Goal: Transaction & Acquisition: Purchase product/service

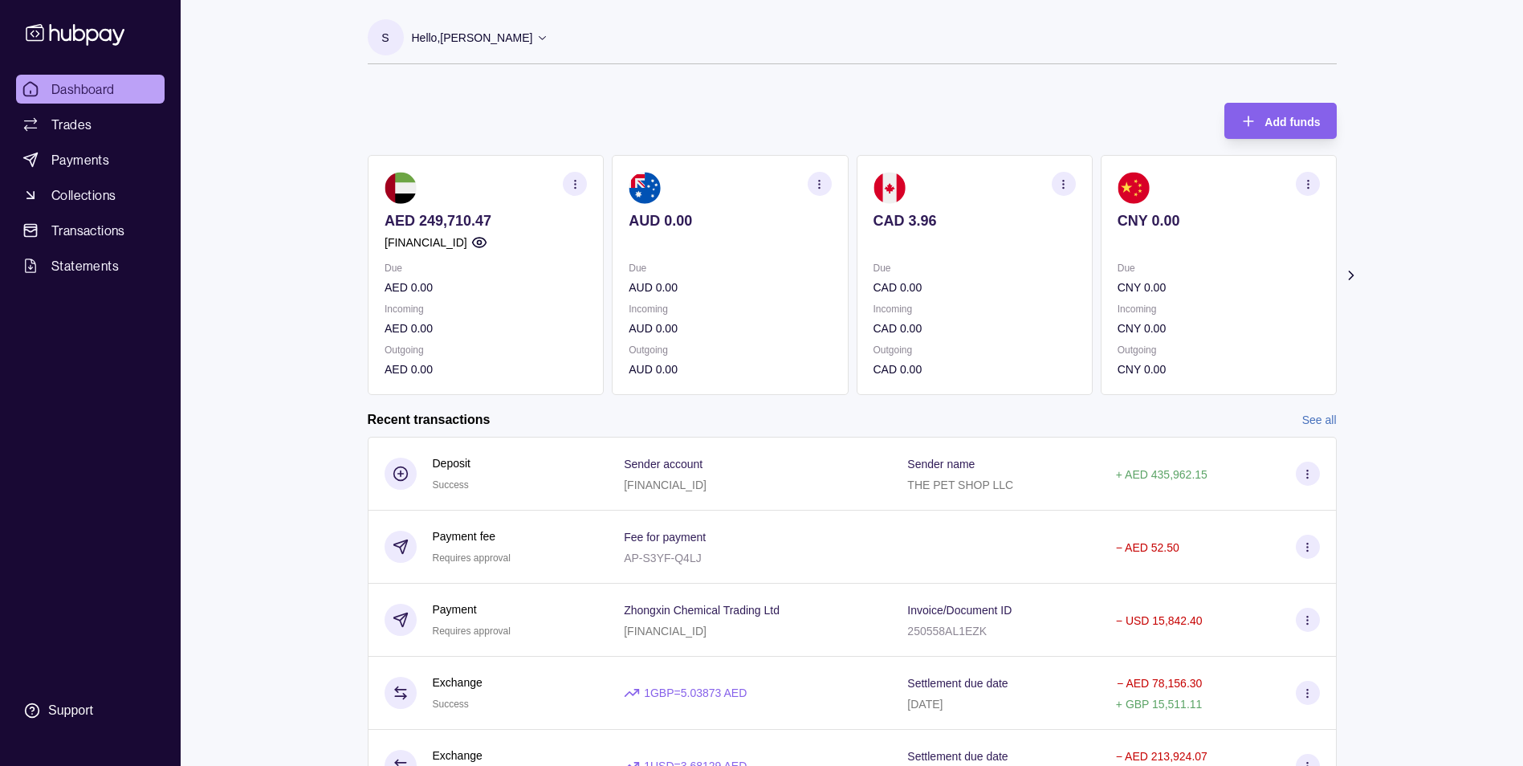
click at [302, 116] on div "Dashboard Trades Payments Collections Transactions Statements Support S Hello, …" at bounding box center [761, 493] width 1523 height 986
click at [90, 95] on span "Dashboard" at bounding box center [82, 88] width 63 height 19
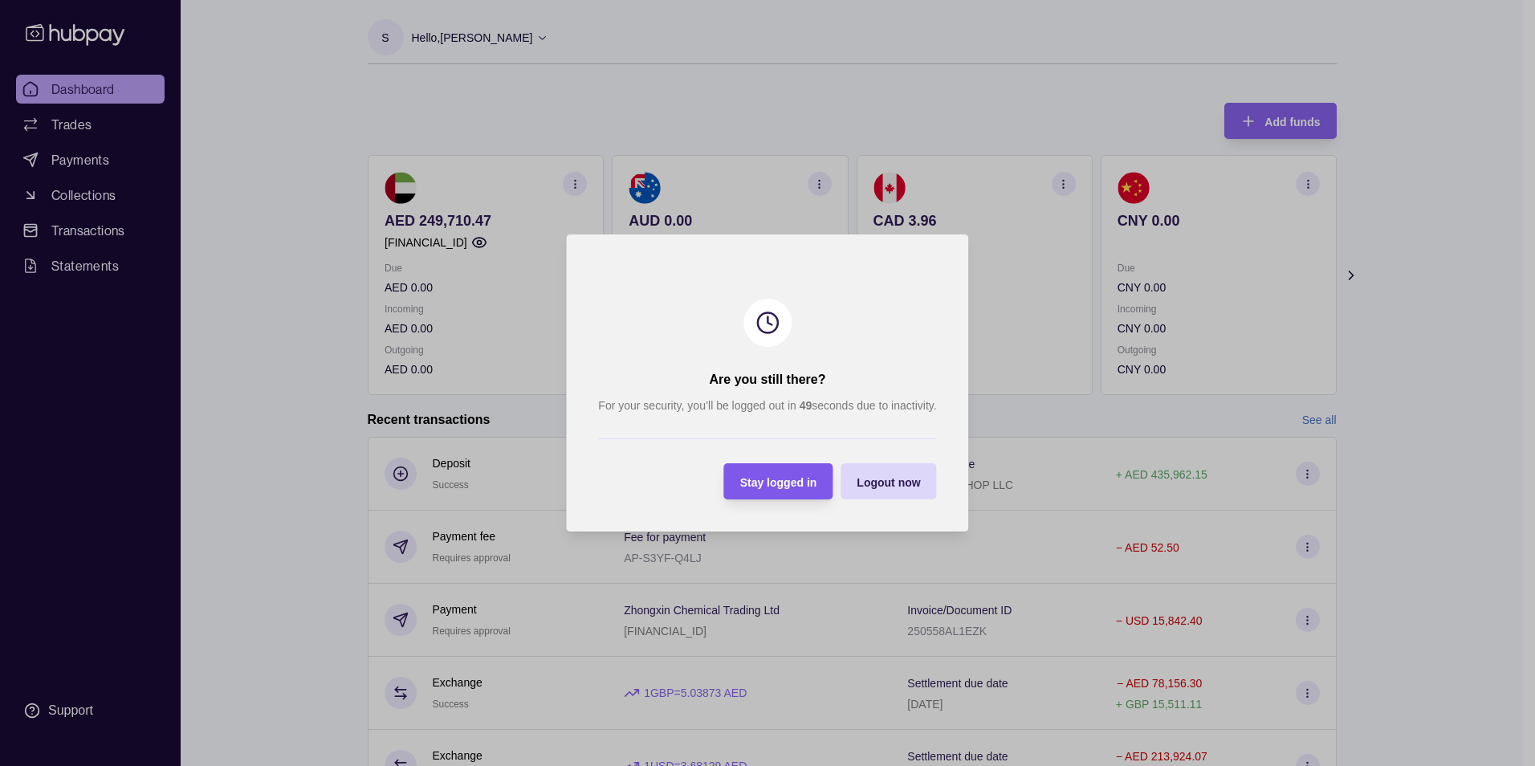
click at [776, 485] on span "Stay logged in" at bounding box center [778, 482] width 77 height 13
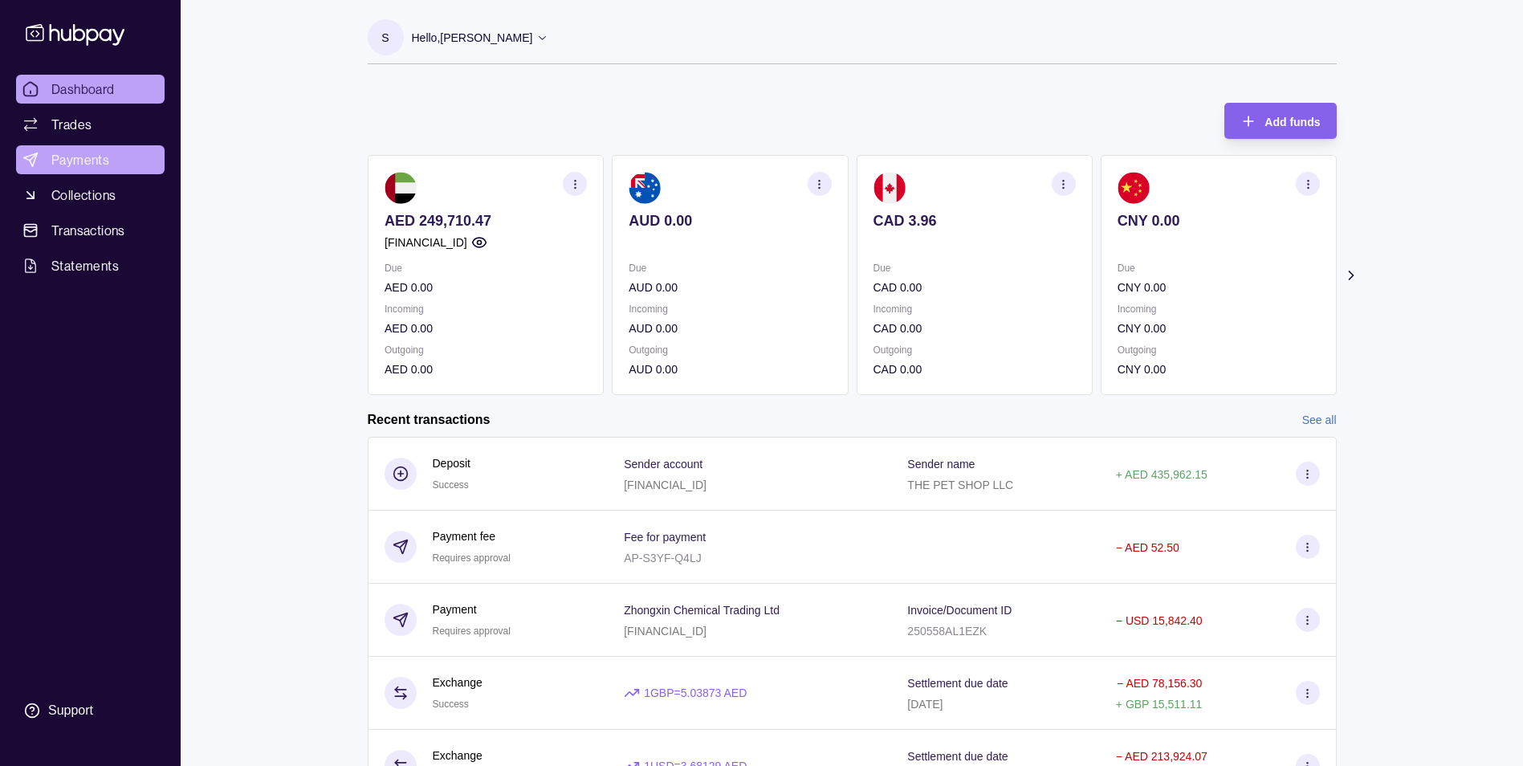
click at [99, 160] on span "Payments" at bounding box center [80, 159] width 58 height 19
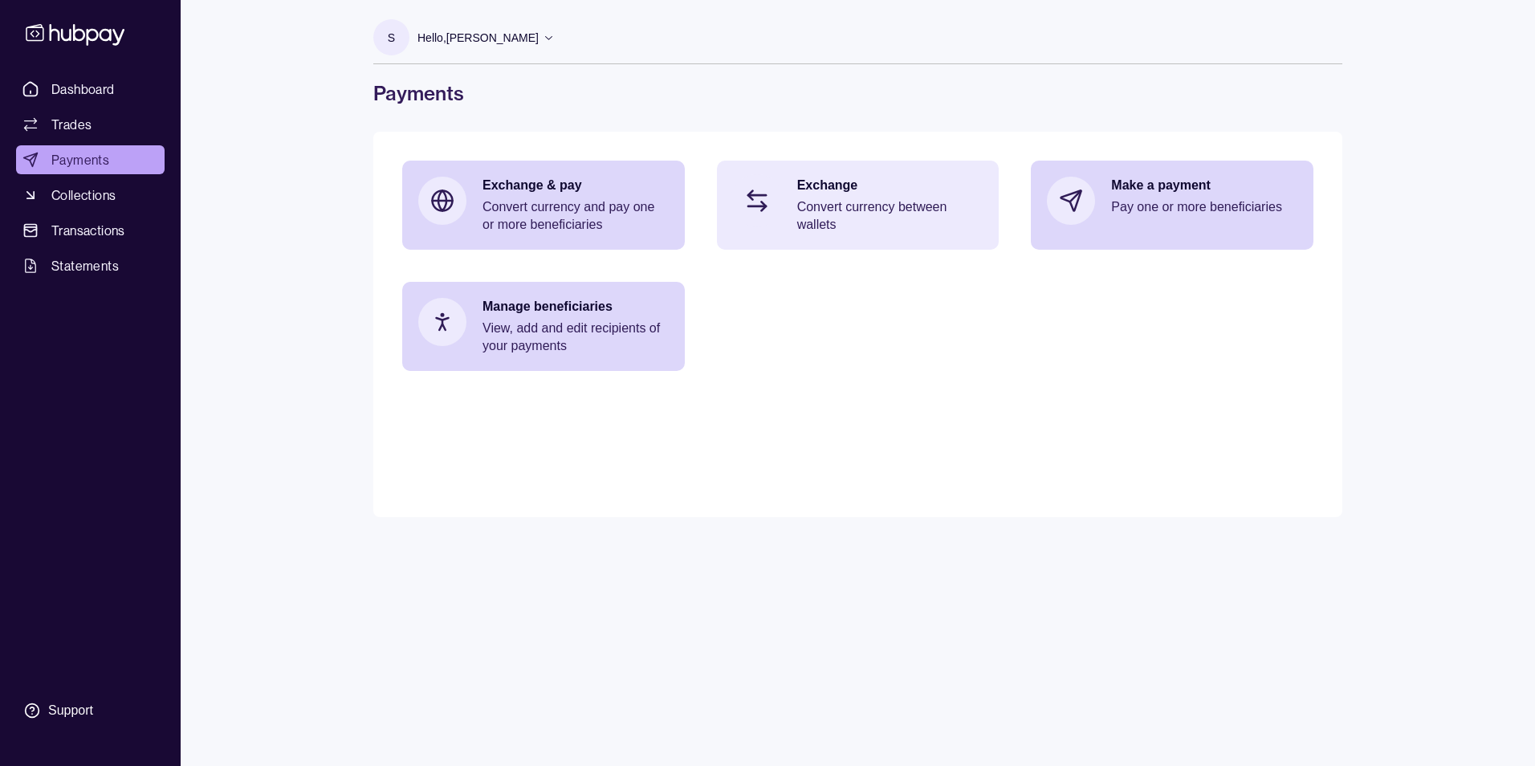
click at [810, 185] on p "Exchange" at bounding box center [890, 186] width 186 height 18
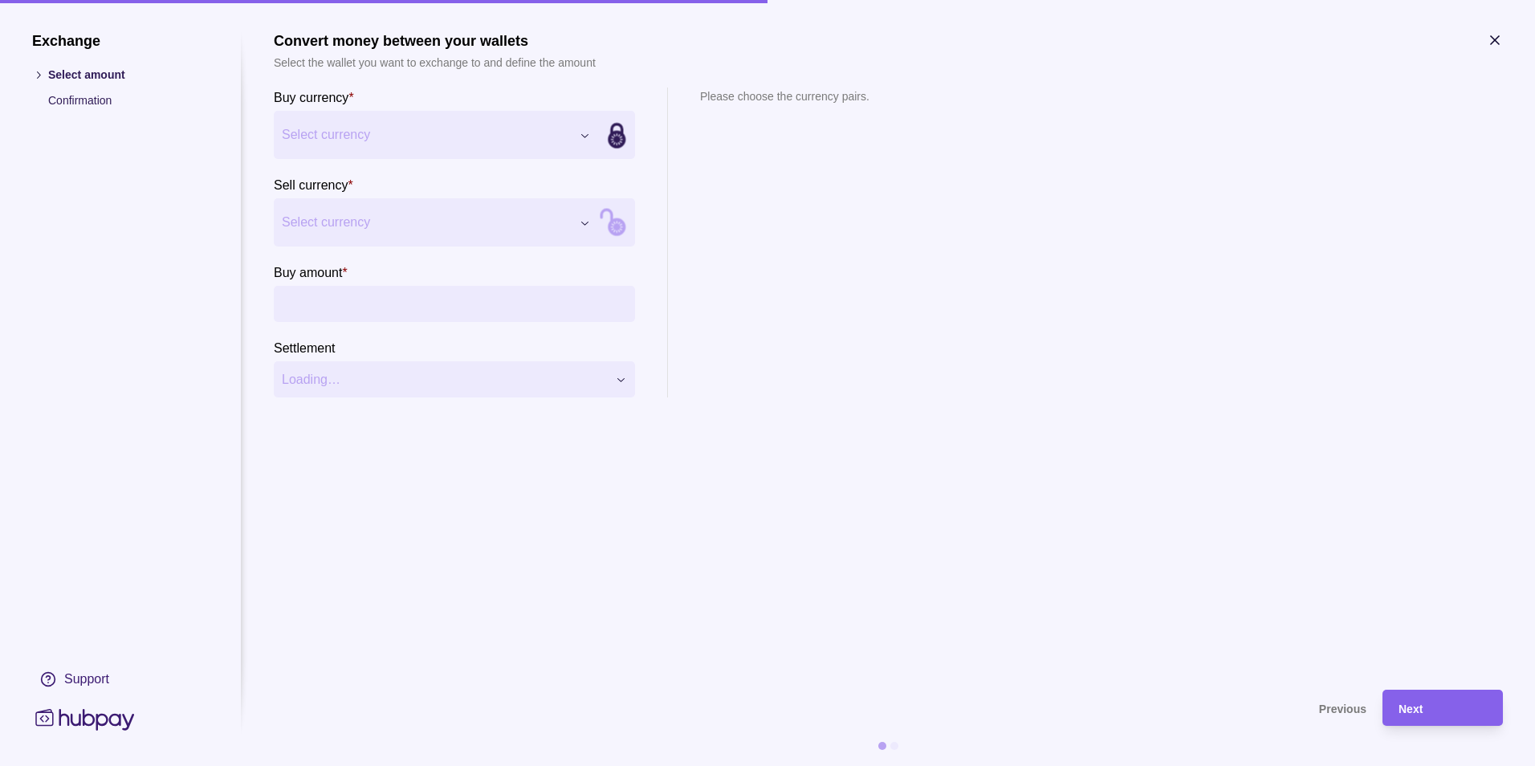
click at [425, 765] on div "Exchange Select amount Confirmation Support Convert money between your wallets …" at bounding box center [767, 766] width 1535 height 0
click at [457, 765] on div "Exchange Select amount Confirmation Support Convert money between your wallets …" at bounding box center [767, 766] width 1535 height 0
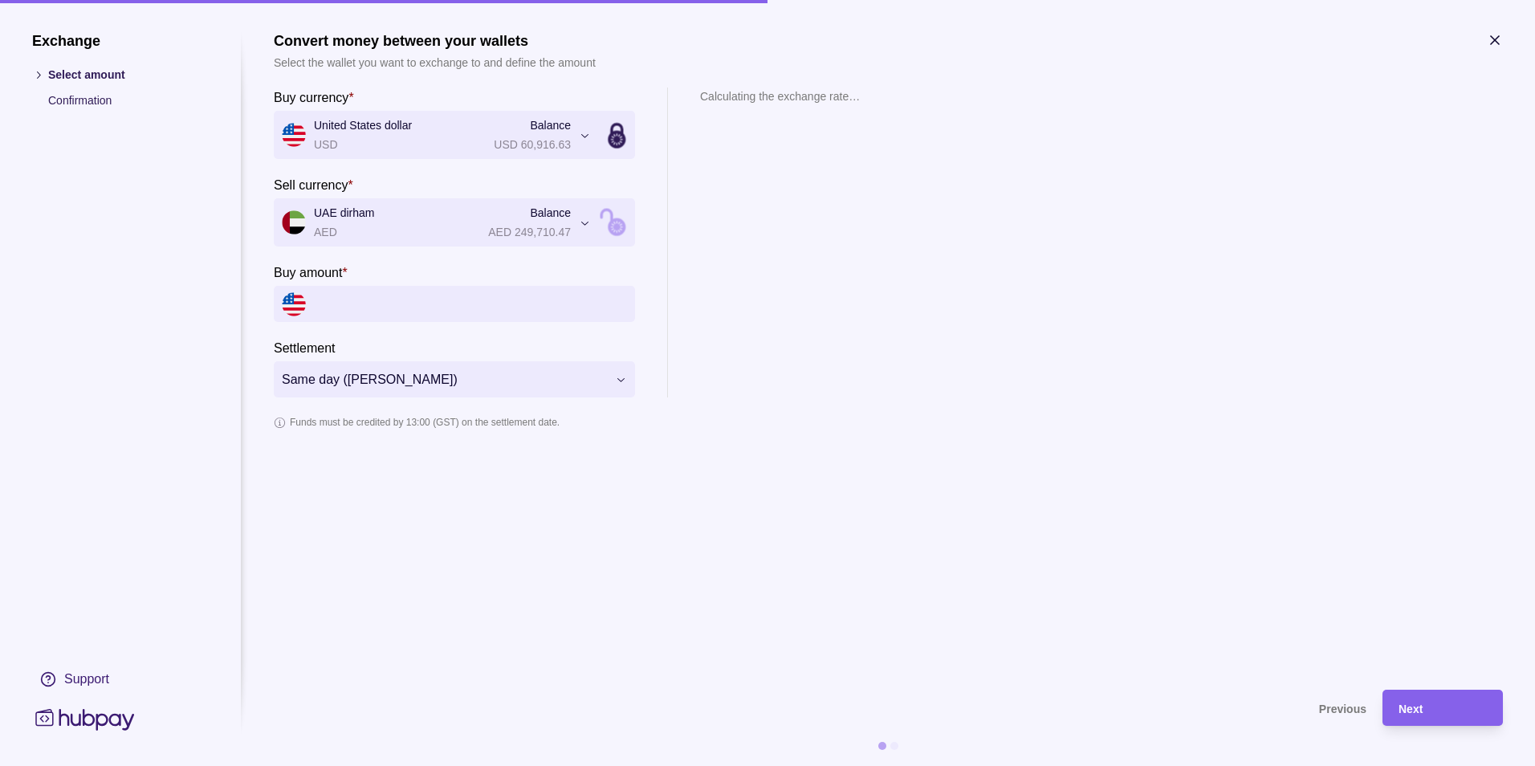
click at [436, 311] on input "Buy amount *" at bounding box center [470, 304] width 313 height 36
paste input "*********"
drag, startPoint x: 437, startPoint y: 299, endPoint x: 300, endPoint y: 307, distance: 137.5
click at [300, 307] on div "*********" at bounding box center [454, 304] width 361 height 36
type input "******"
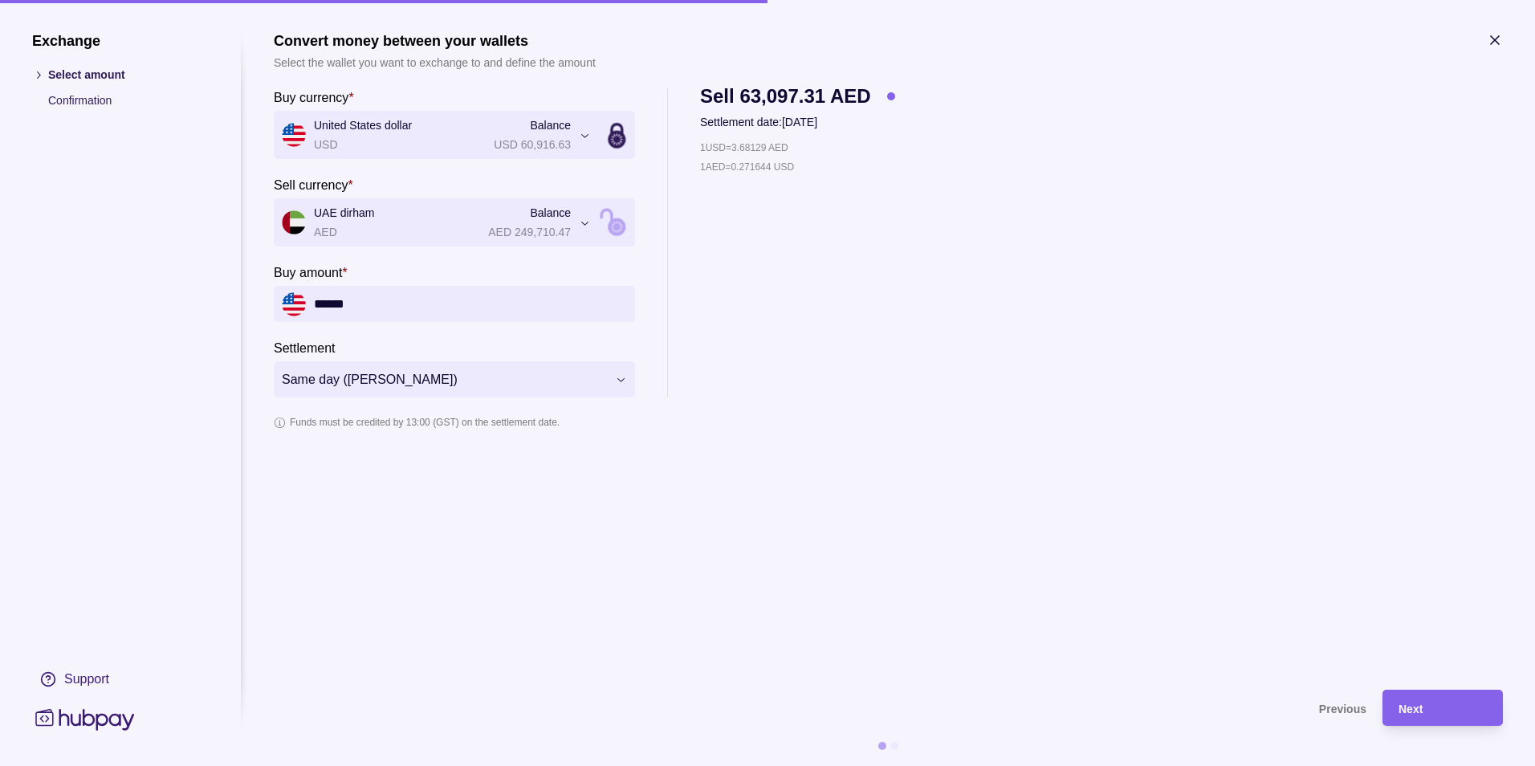
click at [973, 279] on div "**********" at bounding box center [888, 242] width 1229 height 310
click at [1417, 699] on div "Next" at bounding box center [1442, 707] width 88 height 19
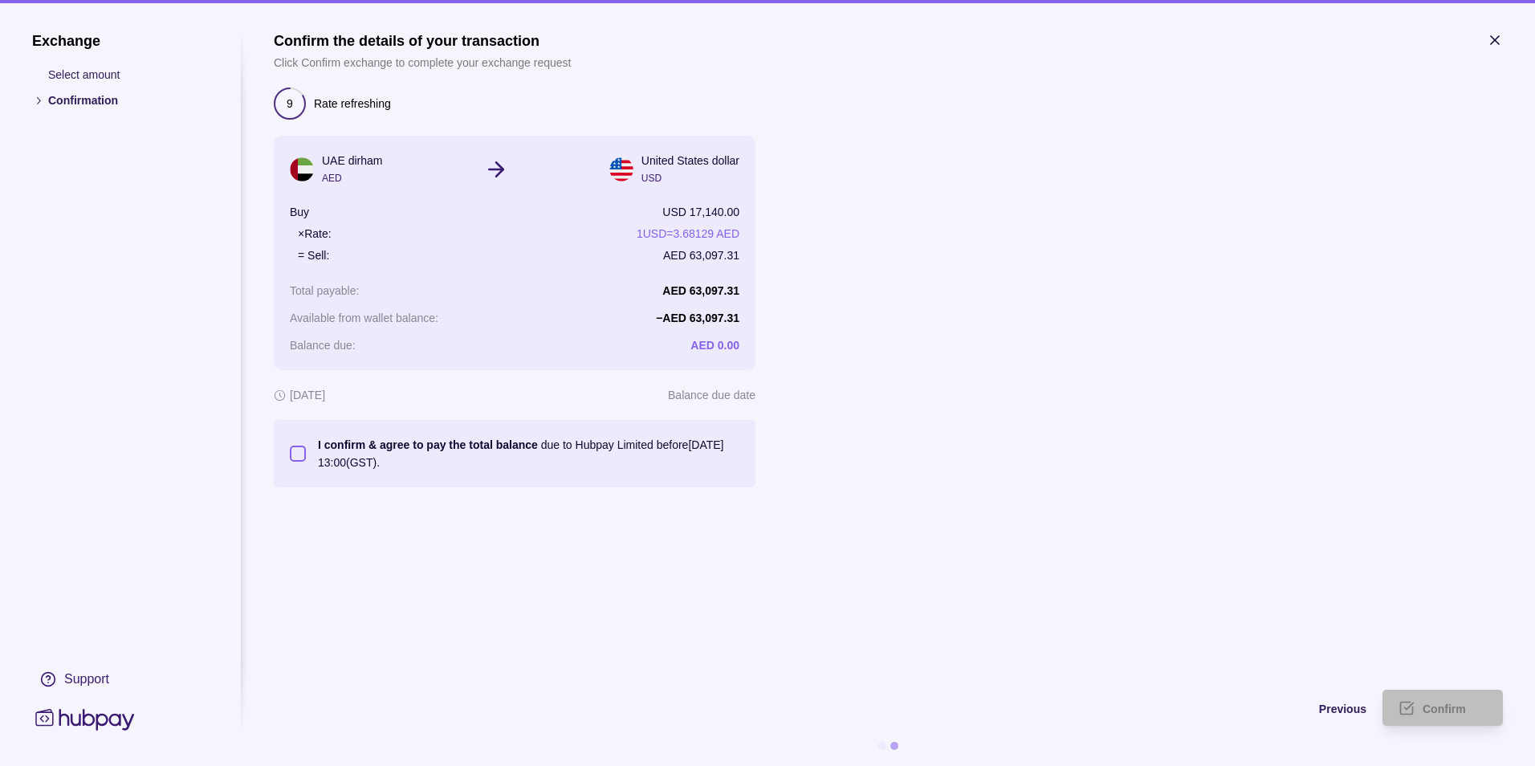
click at [296, 462] on section "I confirm & agree to pay the total balance due to Hubpay Limited before [DATE] …" at bounding box center [514, 453] width 449 height 35
click at [295, 453] on button "I confirm & agree to pay the total balance due to Hubpay Limited before [DATE] …" at bounding box center [298, 453] width 16 height 16
click at [1450, 719] on div "Confirm" at bounding box center [1430, 707] width 112 height 36
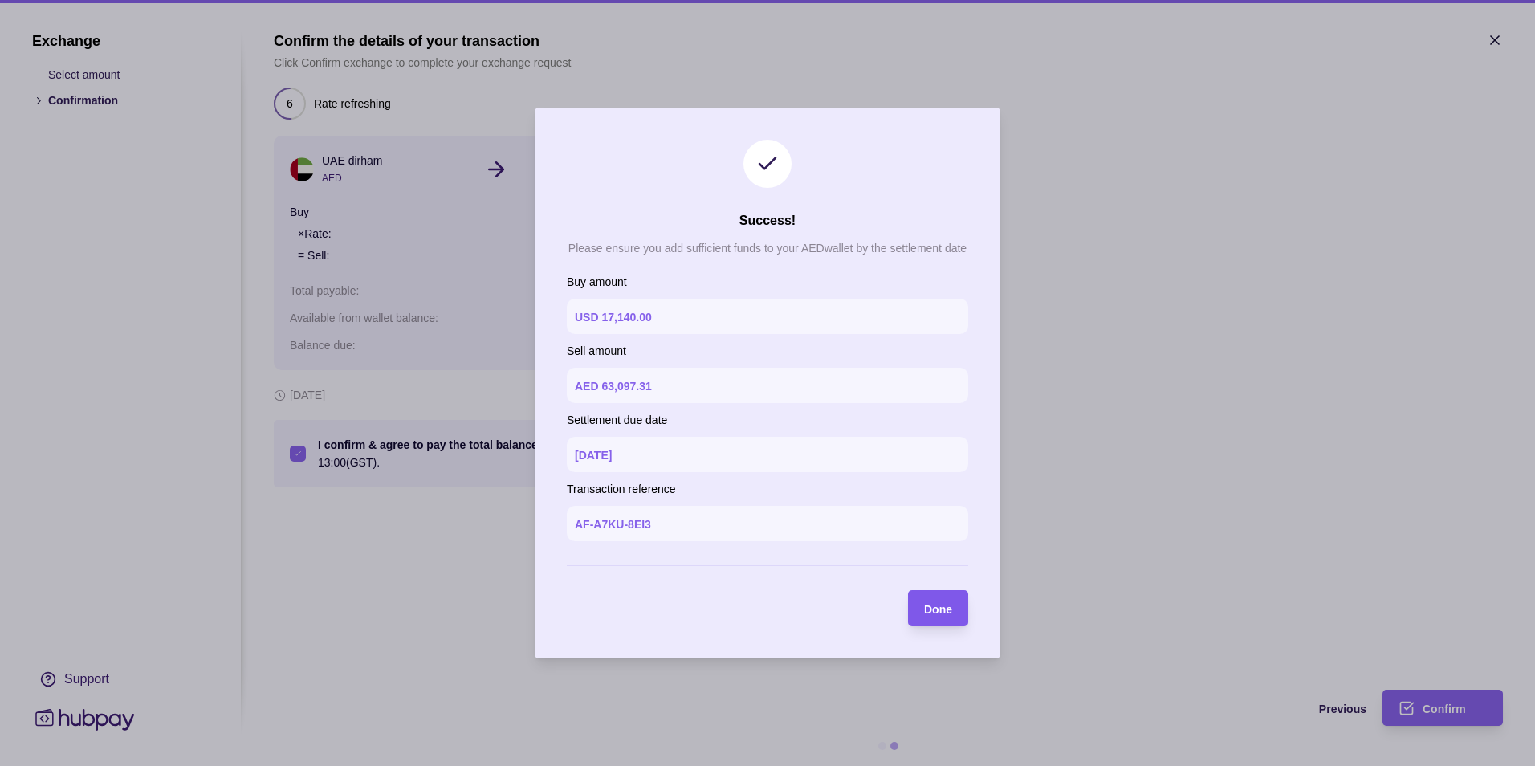
click at [938, 603] on span "Done" at bounding box center [938, 609] width 28 height 13
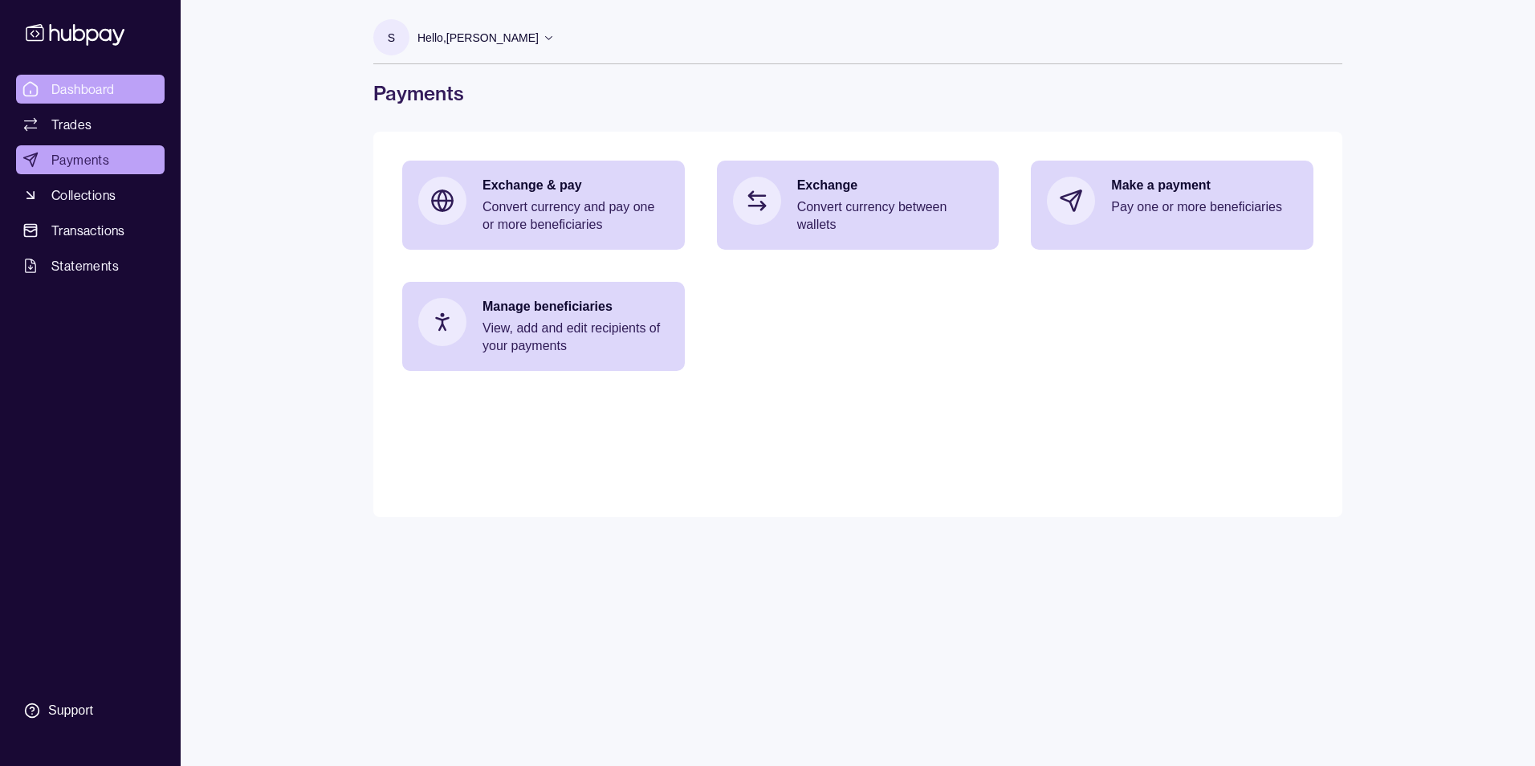
click at [86, 89] on span "Dashboard" at bounding box center [82, 88] width 63 height 19
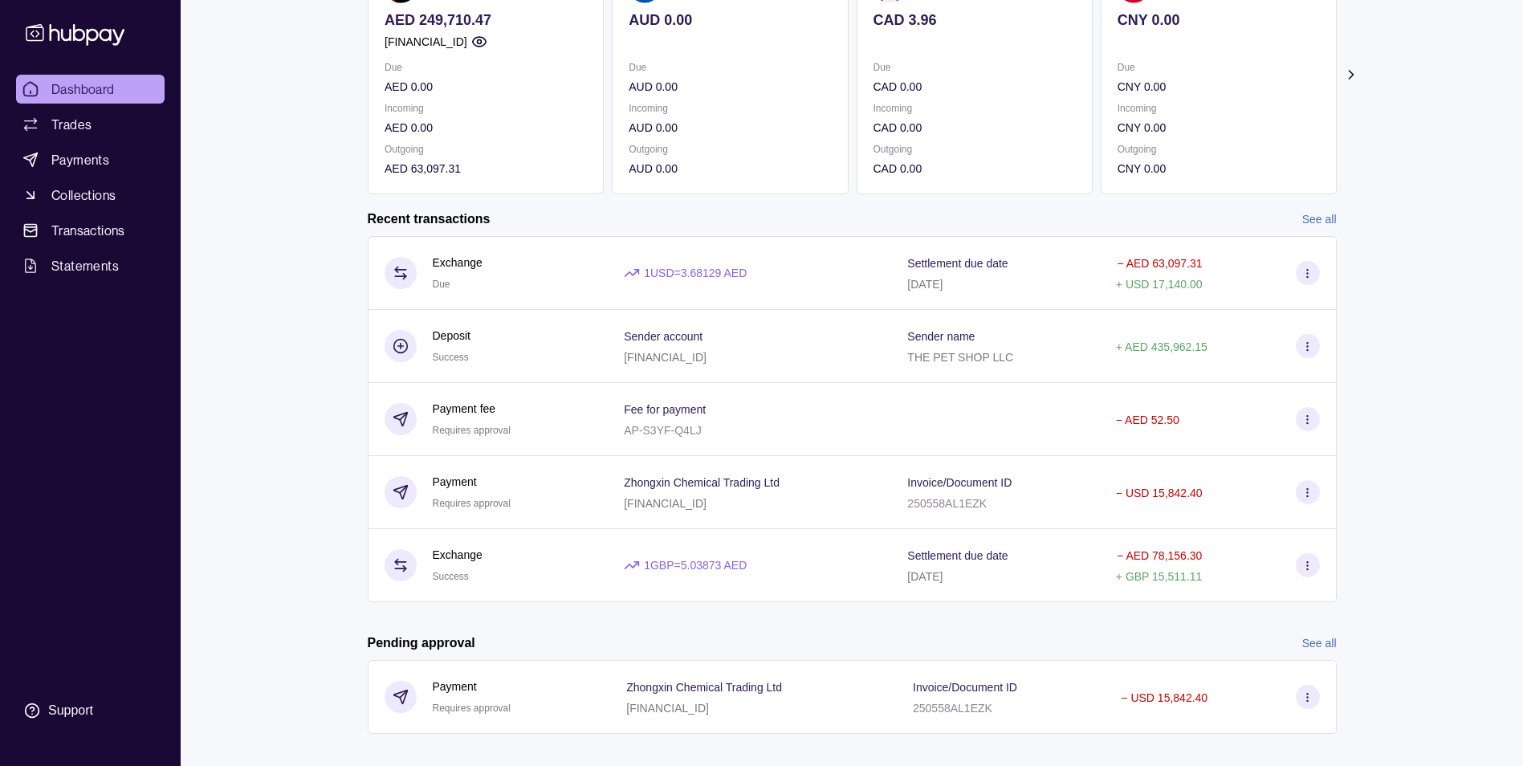
scroll to position [220, 0]
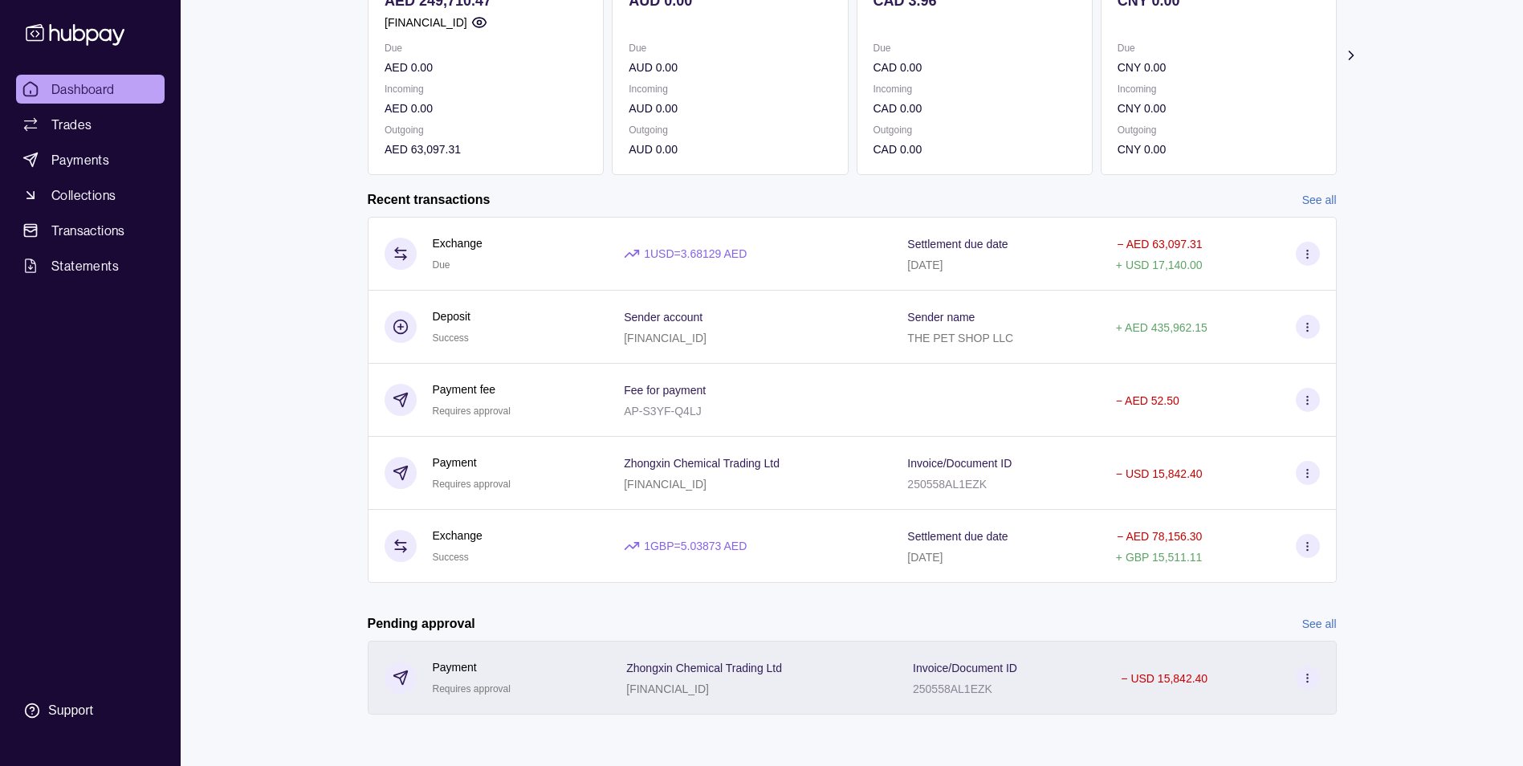
click at [1314, 676] on section at bounding box center [1307, 677] width 24 height 24
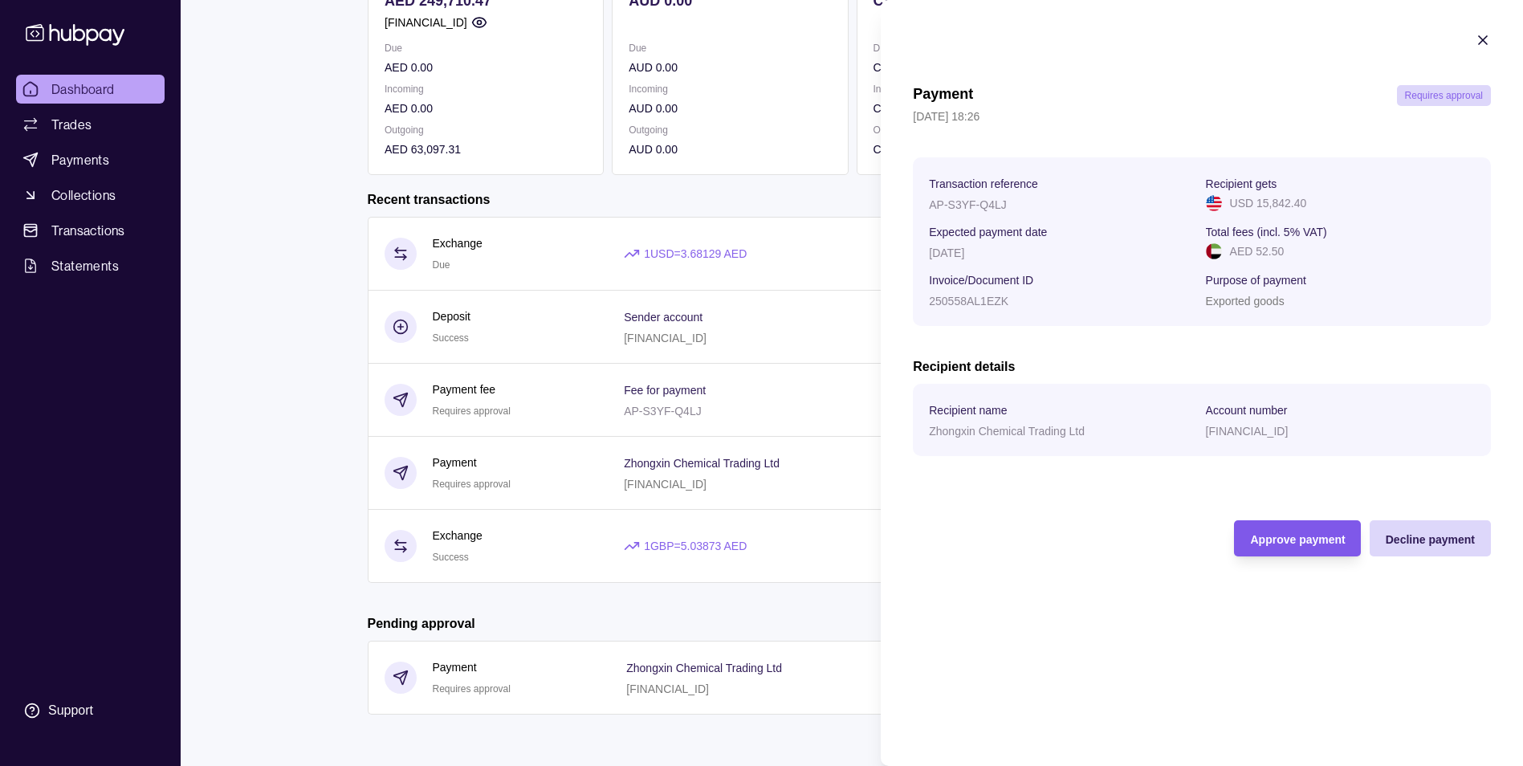
click at [1277, 544] on span "Approve payment" at bounding box center [1297, 539] width 95 height 13
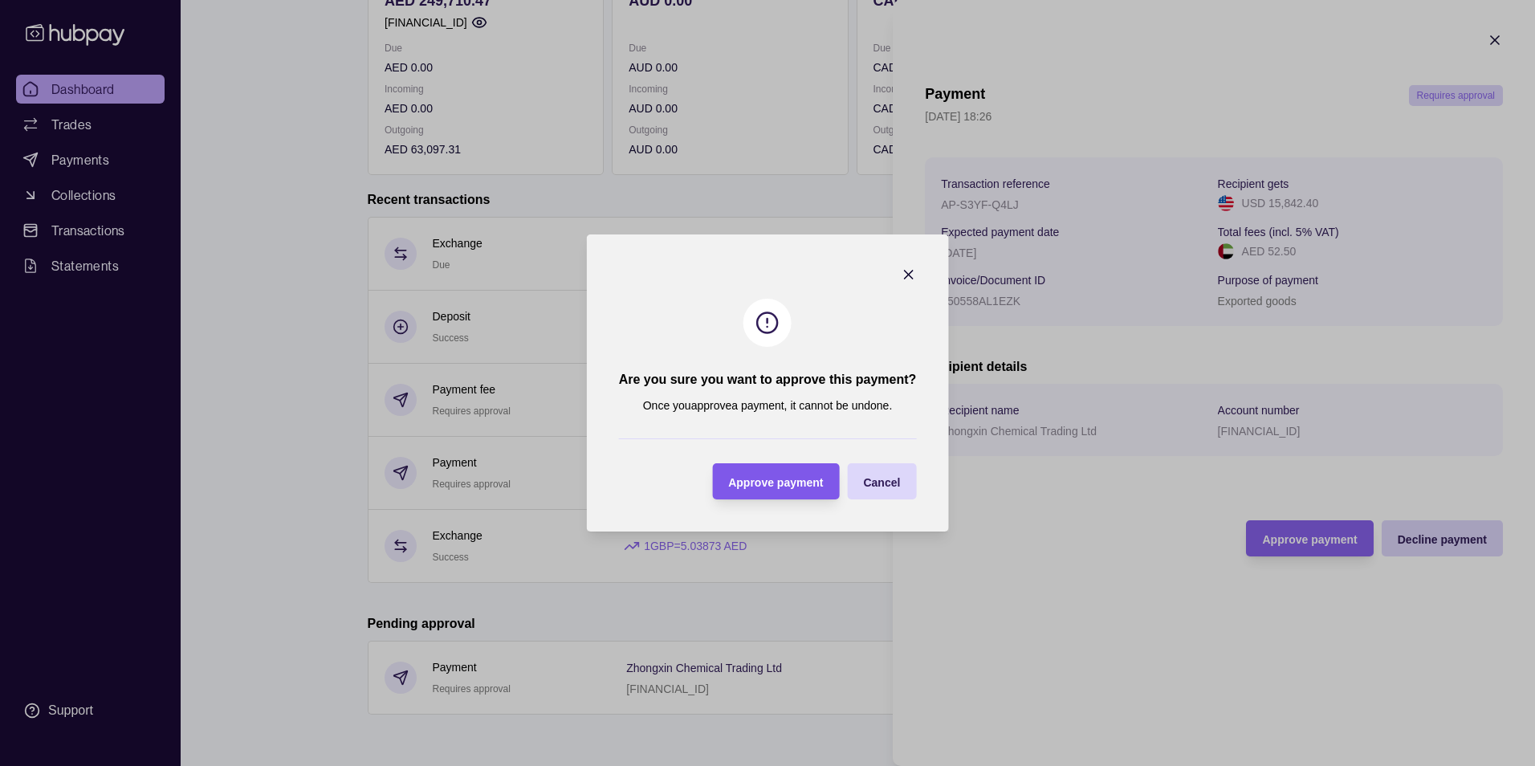
click at [768, 470] on div "Approve payment" at bounding box center [763, 481] width 119 height 36
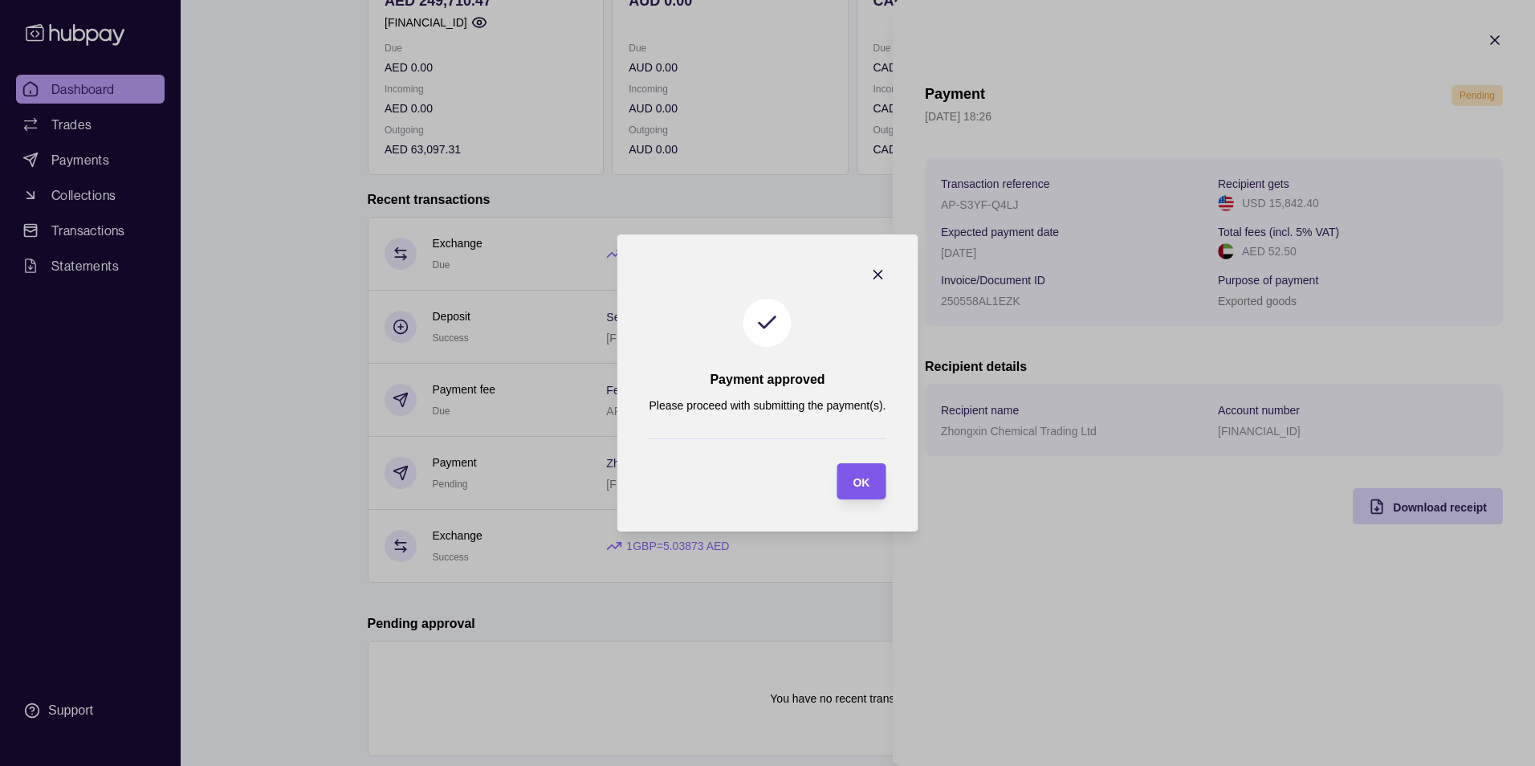
click at [857, 482] on span "OK" at bounding box center [860, 482] width 17 height 13
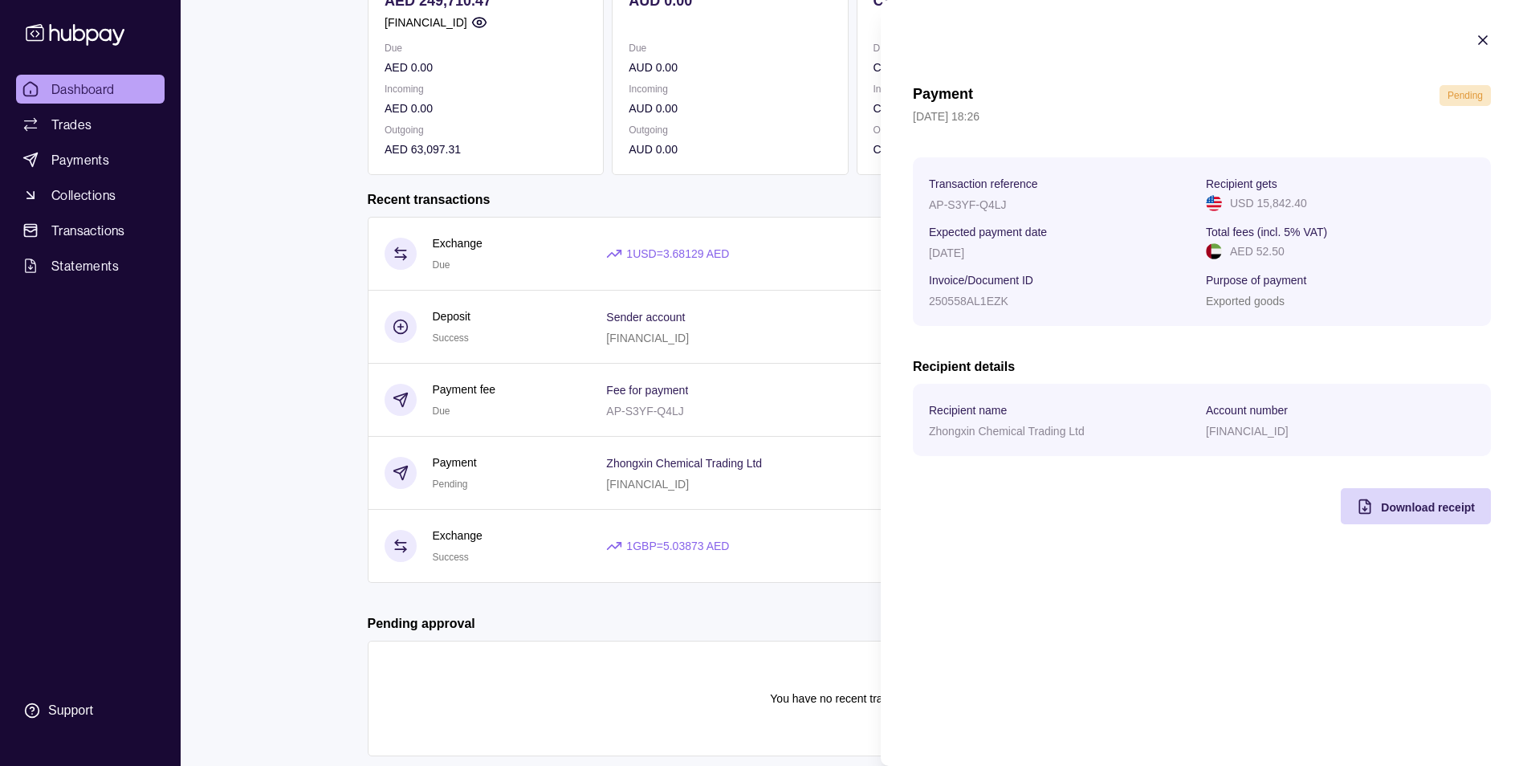
click at [1483, 39] on icon "button" at bounding box center [1482, 40] width 16 height 16
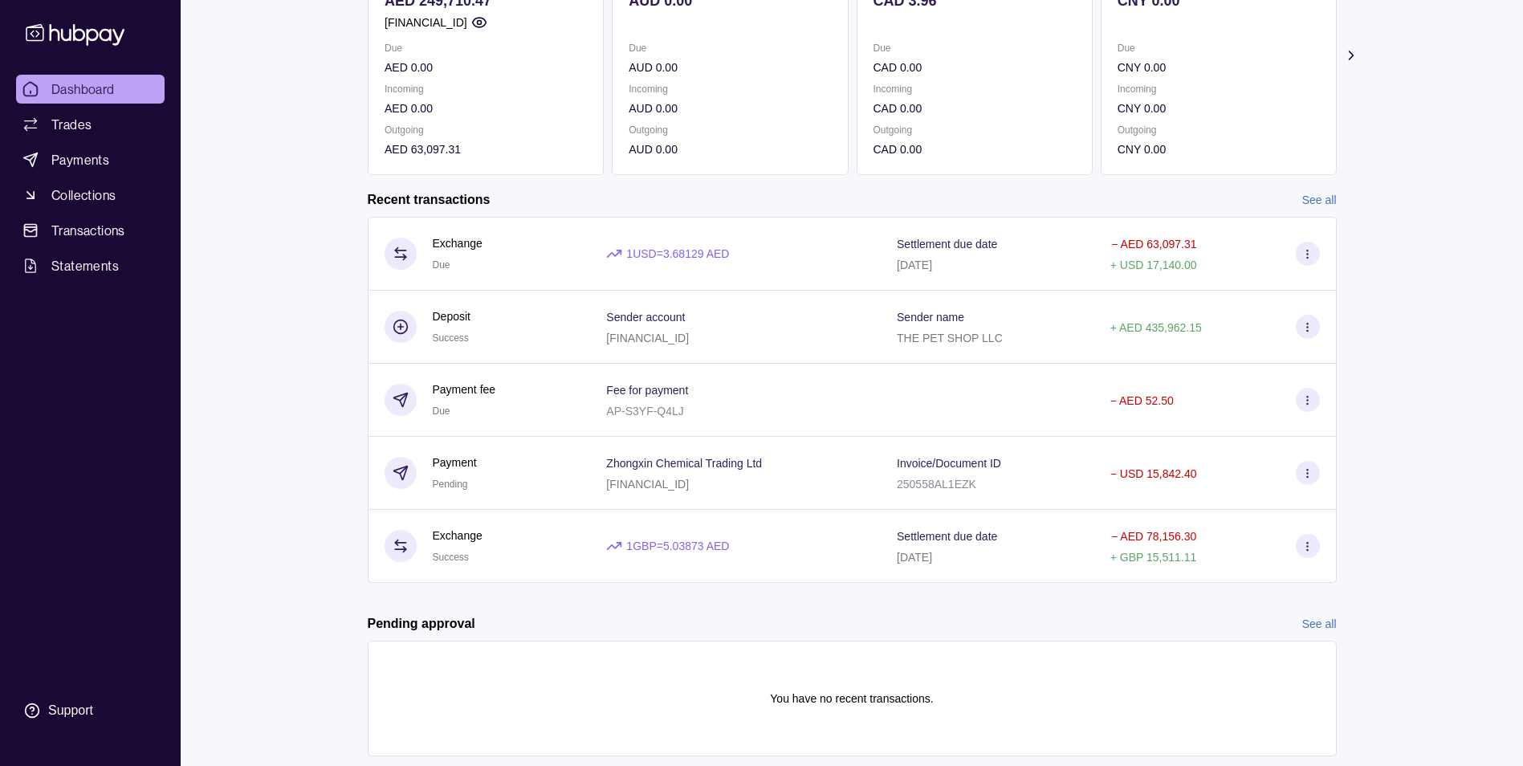
click at [1408, 433] on div "Dashboard Trades Payments Collections Transactions Statements Support S Hello, …" at bounding box center [761, 293] width 1523 height 1027
click at [1484, 277] on div "Dashboard Trades Payments Collections Transactions Statements Support S Hello, …" at bounding box center [761, 293] width 1523 height 1027
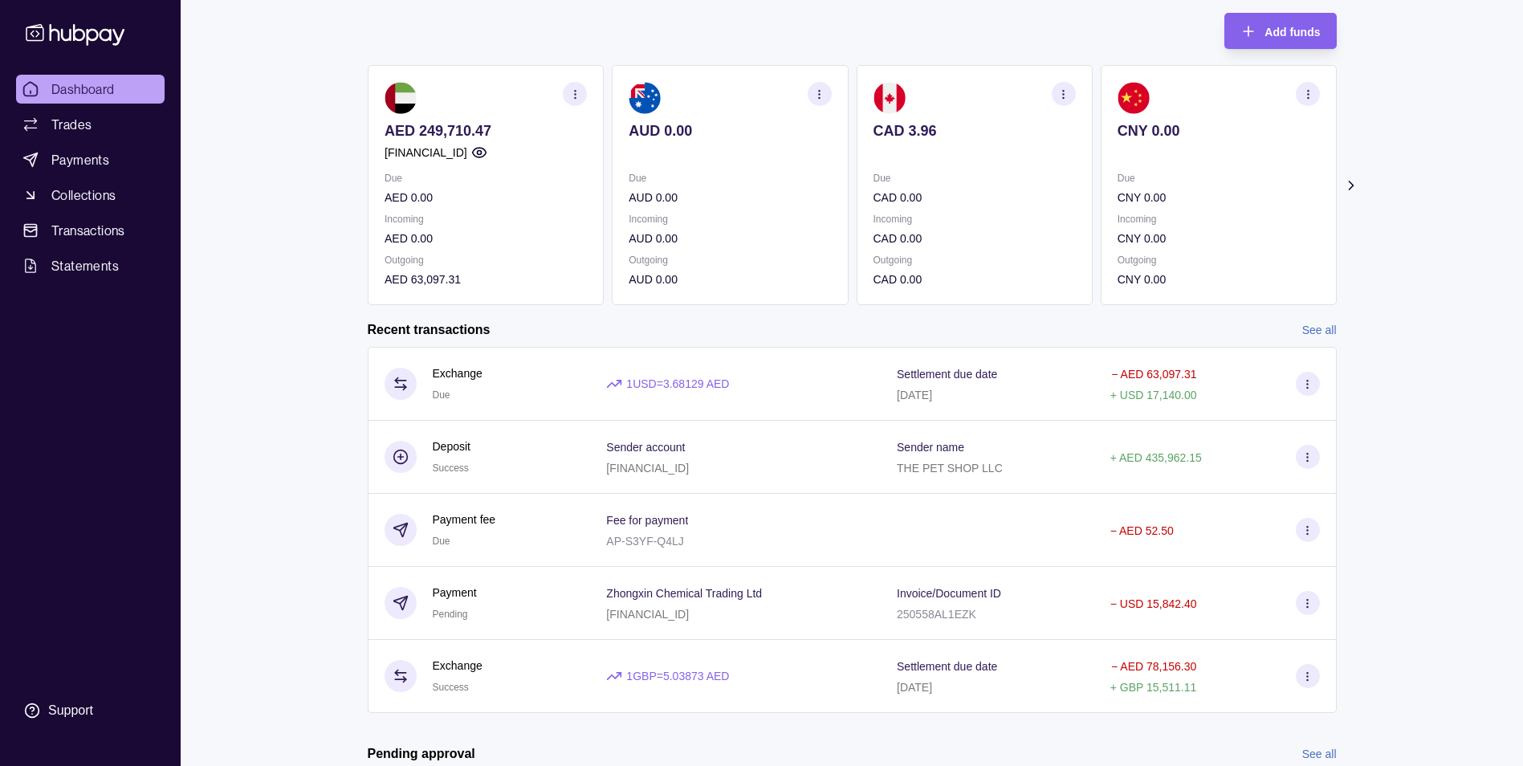
scroll to position [0, 0]
